Goal: Task Accomplishment & Management: Complete application form

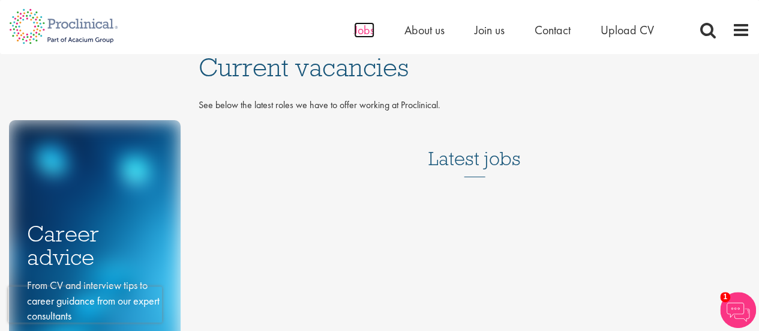
click at [364, 31] on span "Jobs" at bounding box center [364, 30] width 20 height 16
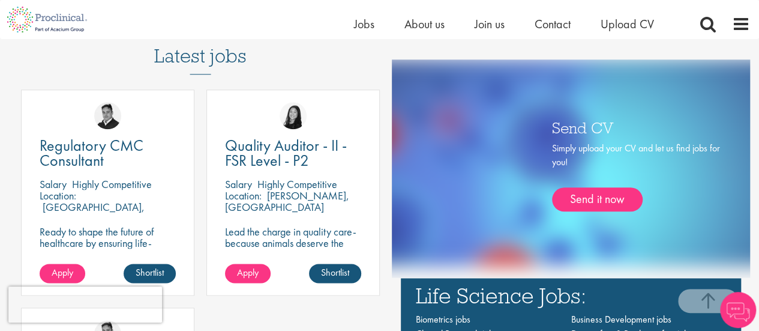
scroll to position [660, 0]
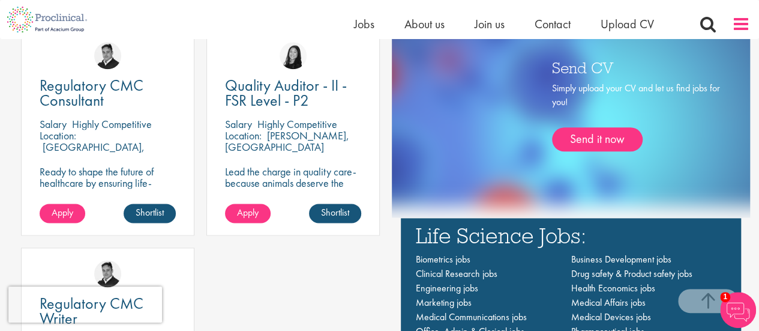
click at [749, 26] on span at bounding box center [741, 24] width 18 height 18
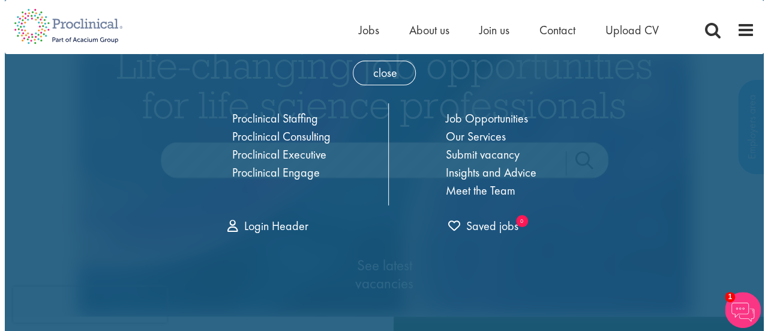
scroll to position [0, 0]
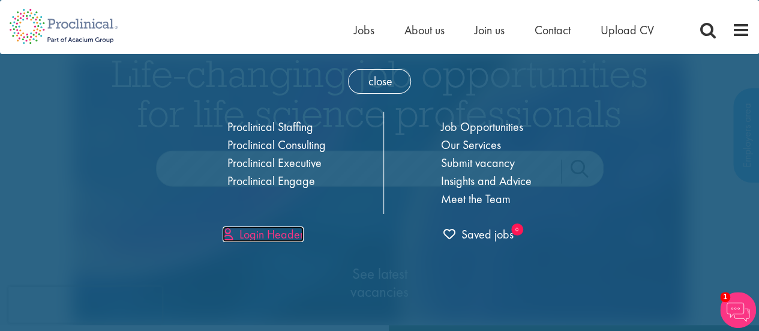
click at [265, 232] on link "Login Header" at bounding box center [263, 234] width 81 height 16
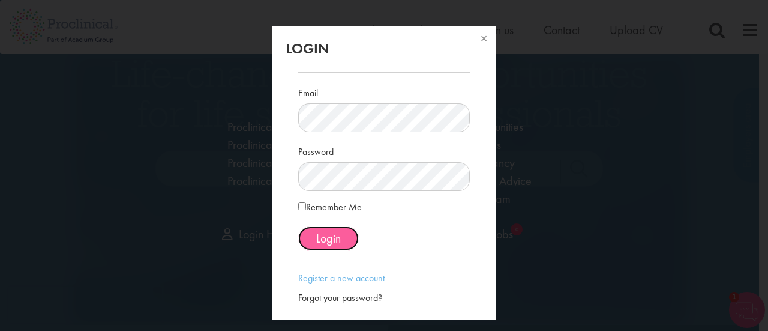
click at [333, 233] on span "Login" at bounding box center [328, 238] width 25 height 16
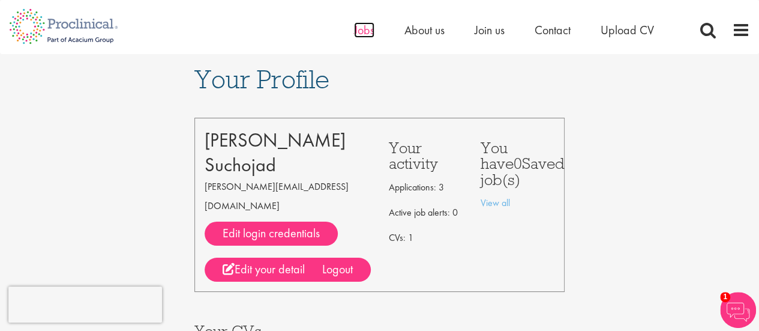
click at [366, 32] on span "Jobs" at bounding box center [364, 30] width 20 height 16
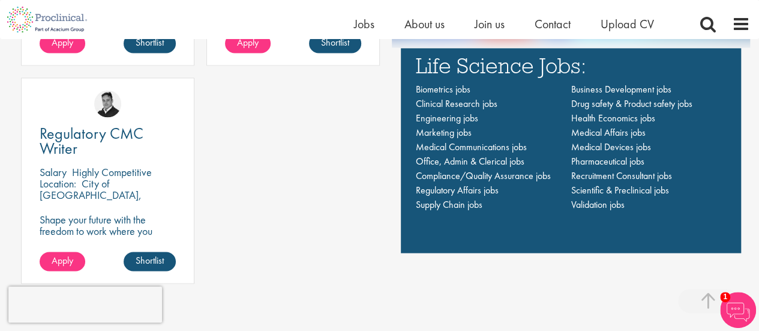
scroll to position [840, 0]
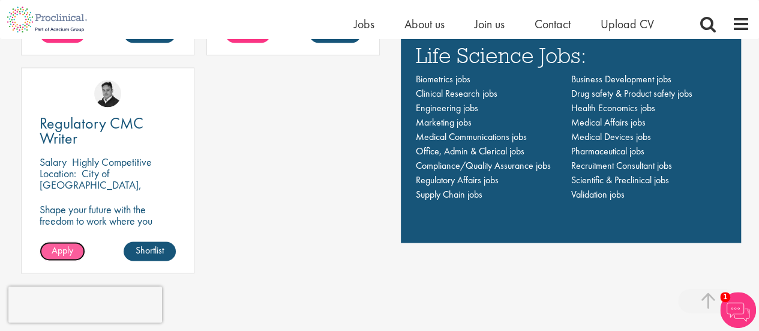
click at [64, 242] on link "Apply" at bounding box center [63, 250] width 46 height 19
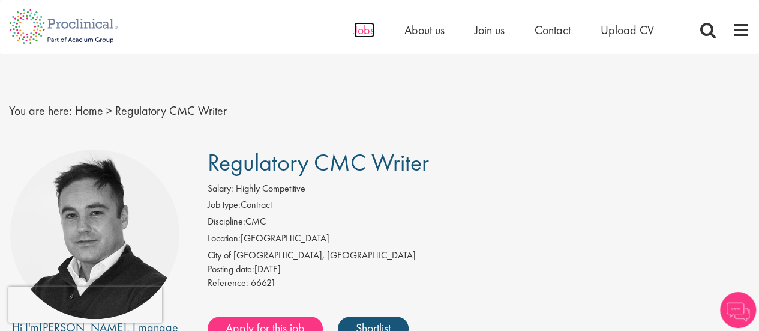
click at [364, 31] on span "Jobs" at bounding box center [364, 30] width 20 height 16
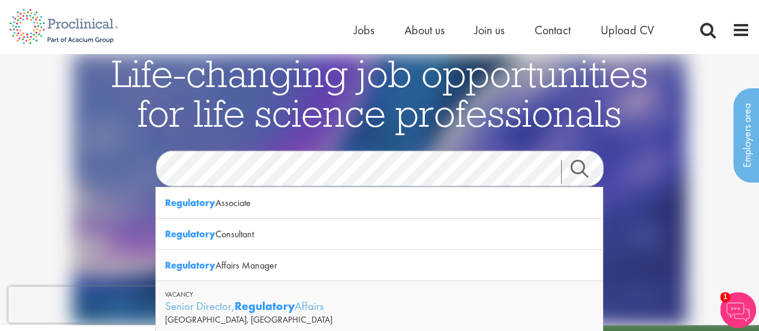
click at [582, 173] on link "Search" at bounding box center [587, 172] width 52 height 24
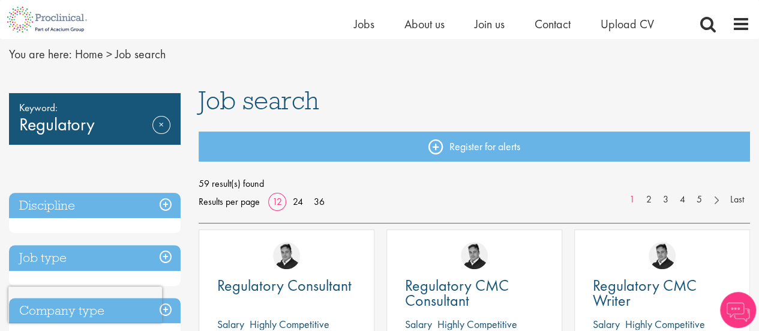
scroll to position [60, 0]
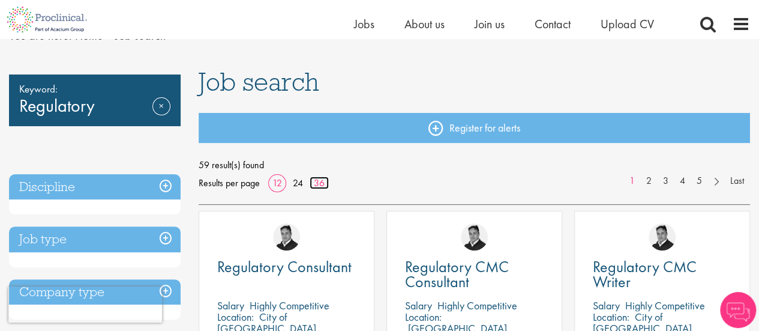
click at [320, 187] on link "36" at bounding box center [319, 182] width 19 height 13
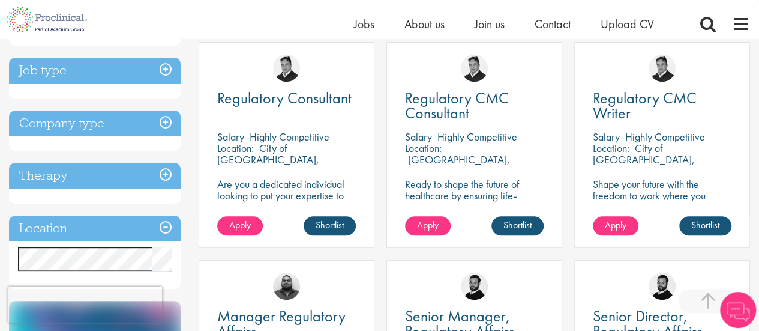
scroll to position [240, 0]
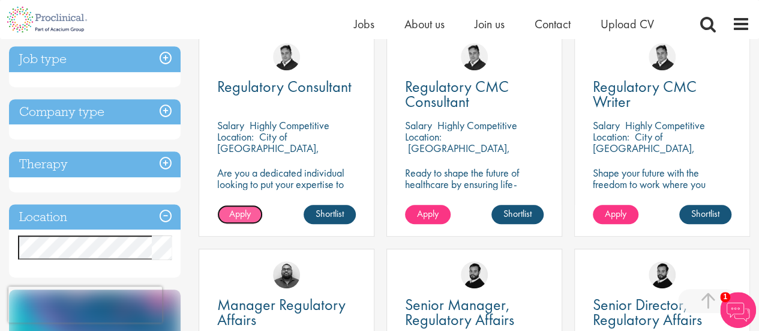
click at [235, 210] on span "Apply" at bounding box center [240, 213] width 22 height 13
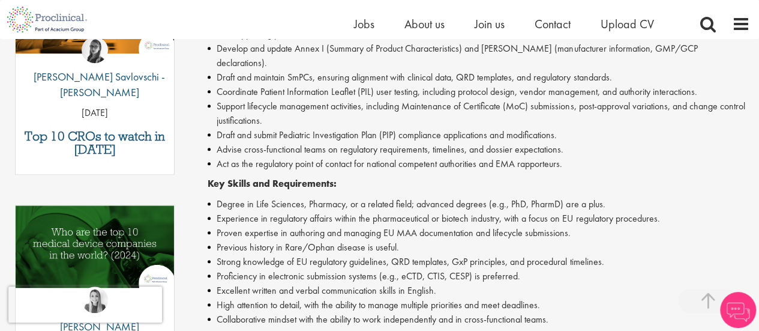
scroll to position [540, 0]
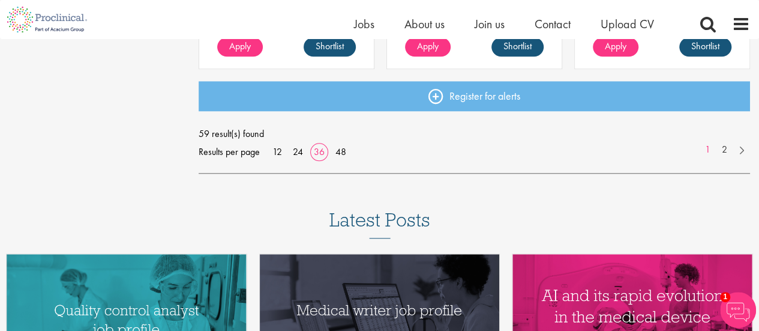
scroll to position [2879, 0]
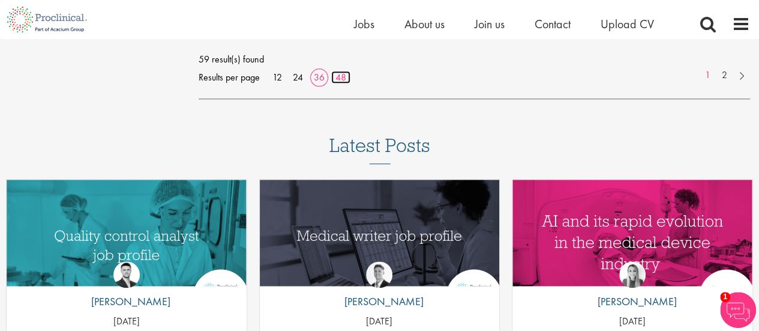
click at [342, 80] on link "48" at bounding box center [340, 77] width 19 height 13
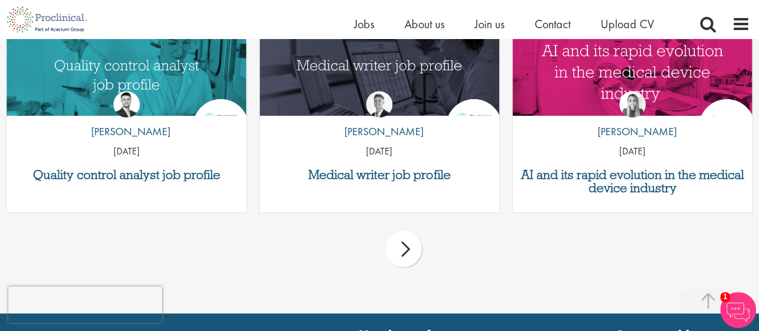
scroll to position [3901, 0]
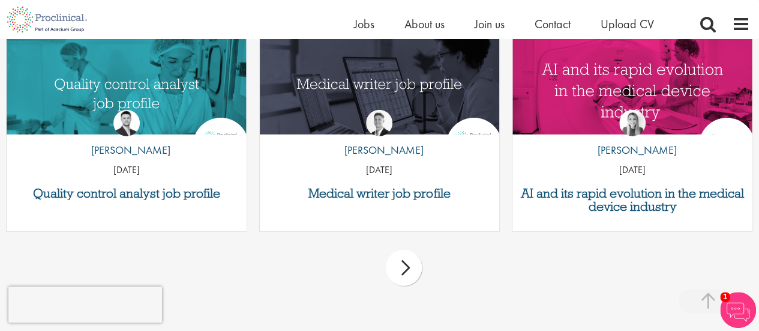
click at [403, 274] on div "next" at bounding box center [404, 268] width 36 height 36
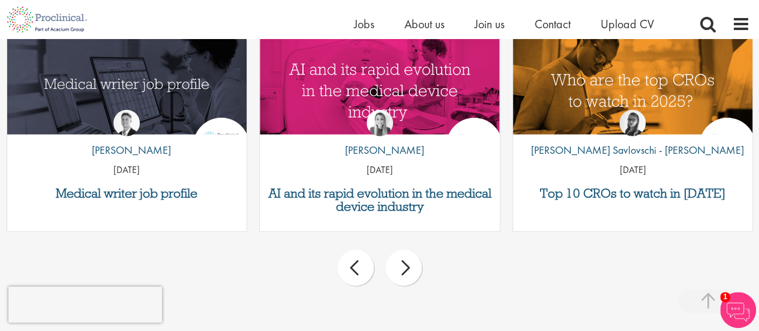
click at [403, 274] on div "next" at bounding box center [404, 268] width 36 height 36
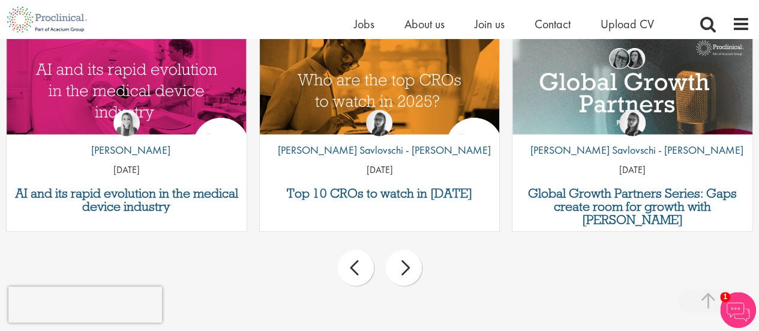
click at [408, 272] on div "next" at bounding box center [404, 268] width 36 height 36
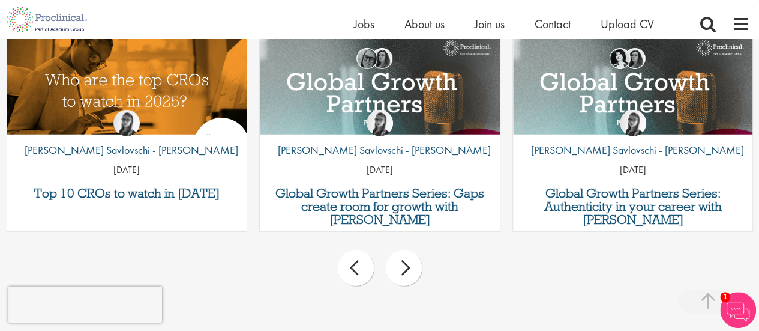
click at [408, 272] on div "next" at bounding box center [404, 268] width 36 height 36
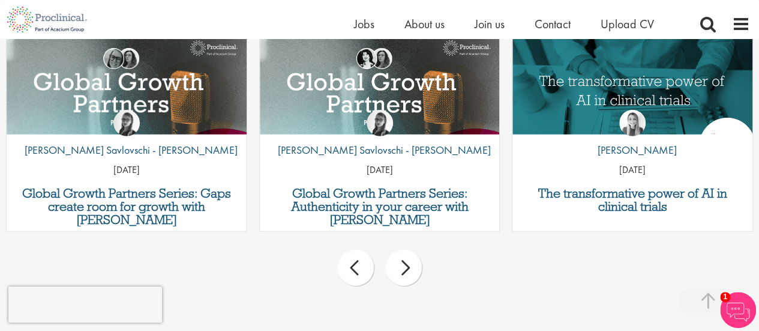
click at [408, 272] on div "next" at bounding box center [404, 268] width 36 height 36
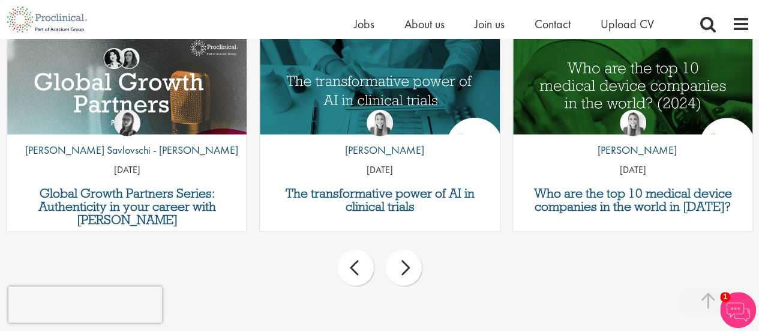
click at [408, 272] on div "next" at bounding box center [404, 268] width 36 height 36
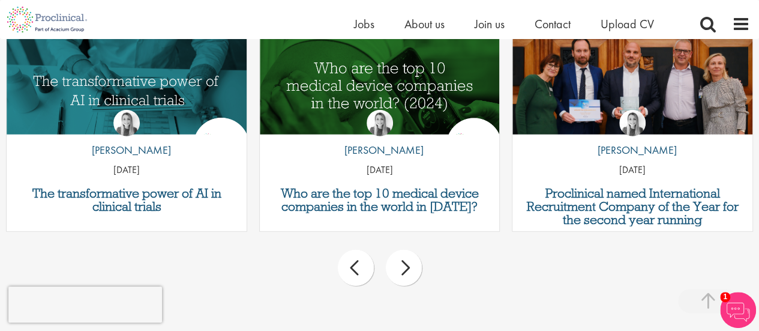
click at [408, 272] on div "next" at bounding box center [404, 268] width 36 height 36
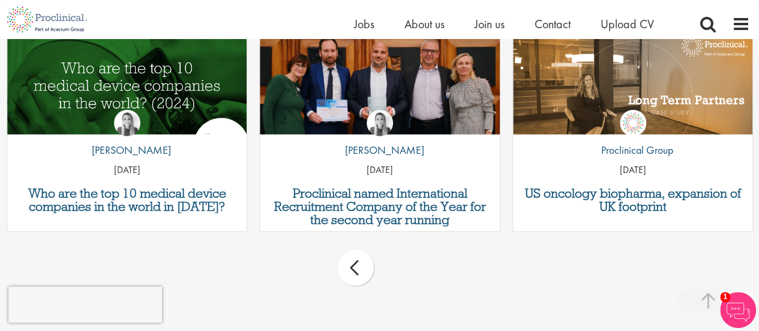
scroll to position [3841, 0]
